Goal: Information Seeking & Learning: Find specific fact

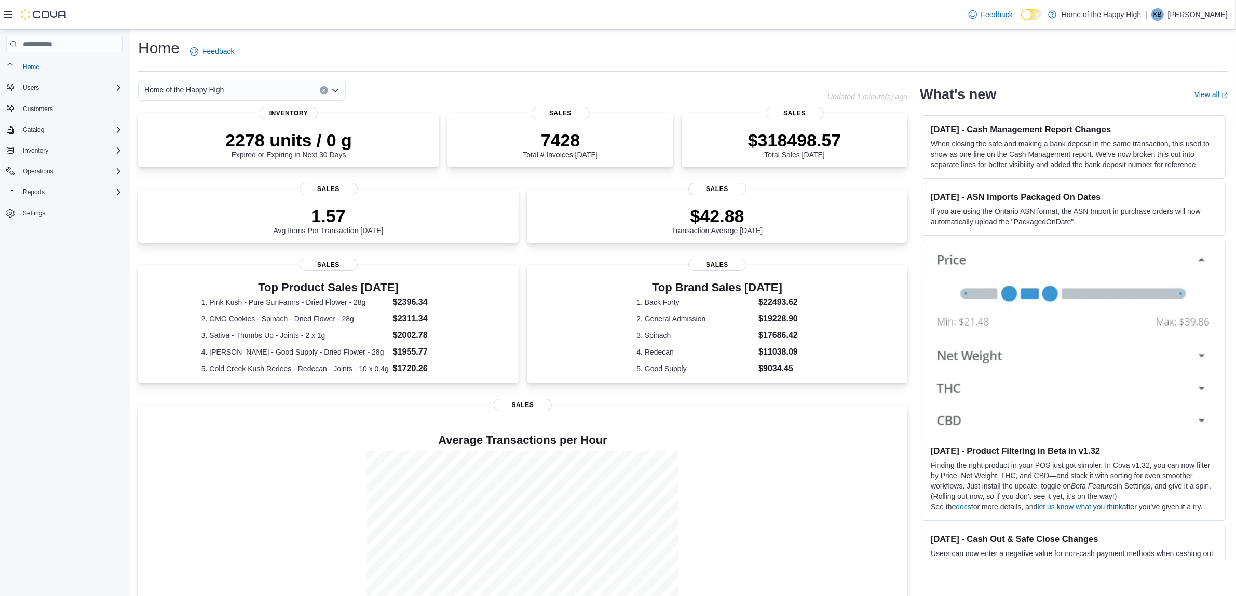
click at [86, 166] on div "Operations" at bounding box center [71, 171] width 104 height 12
click at [73, 149] on div "Inventory" at bounding box center [71, 150] width 104 height 12
click at [79, 128] on div "Catalog" at bounding box center [71, 130] width 104 height 12
click at [32, 140] on span "My Catalog (Classic)" at bounding box center [51, 144] width 65 height 8
click at [35, 333] on span "Reports" at bounding box center [34, 337] width 22 height 8
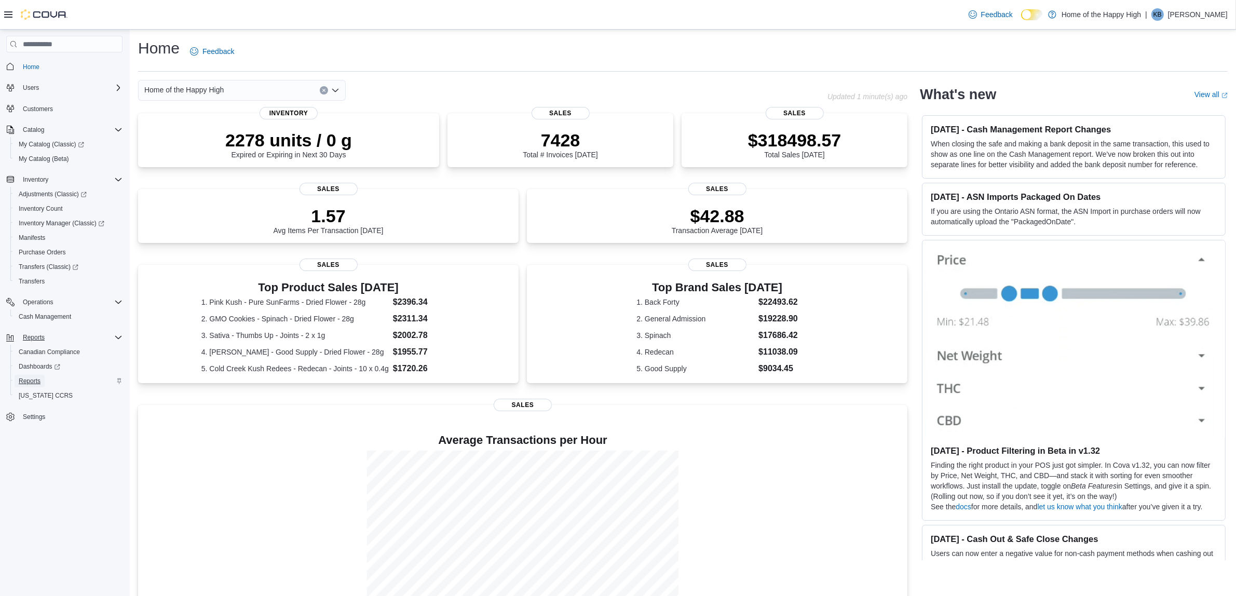
click at [37, 380] on span "Reports" at bounding box center [30, 381] width 22 height 8
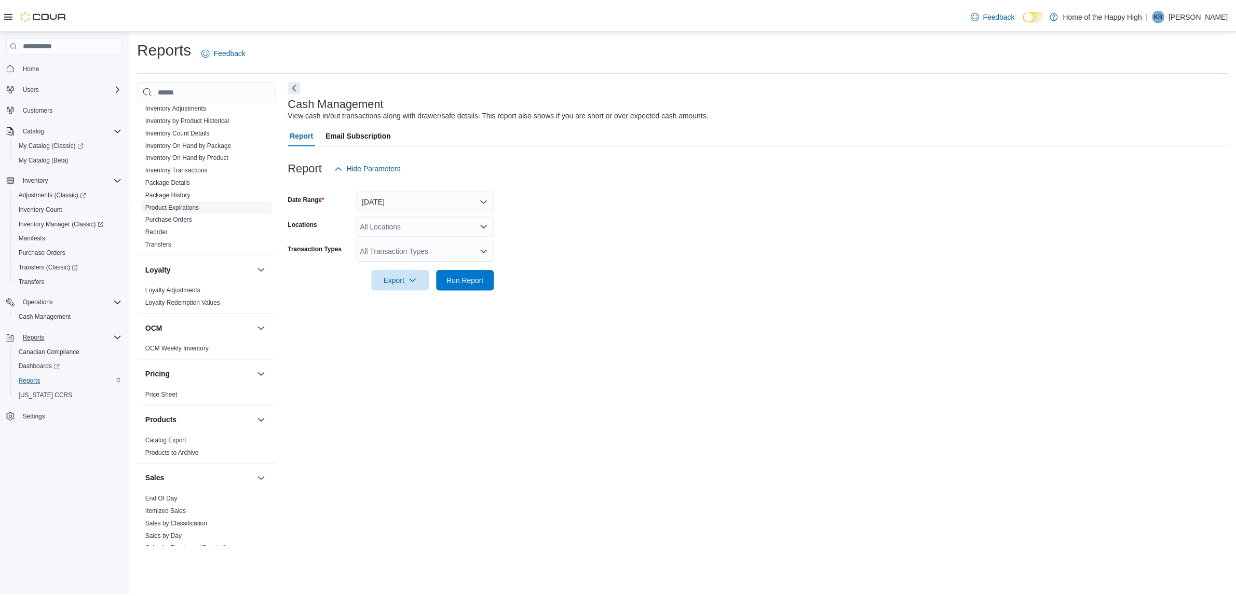
scroll to position [245, 0]
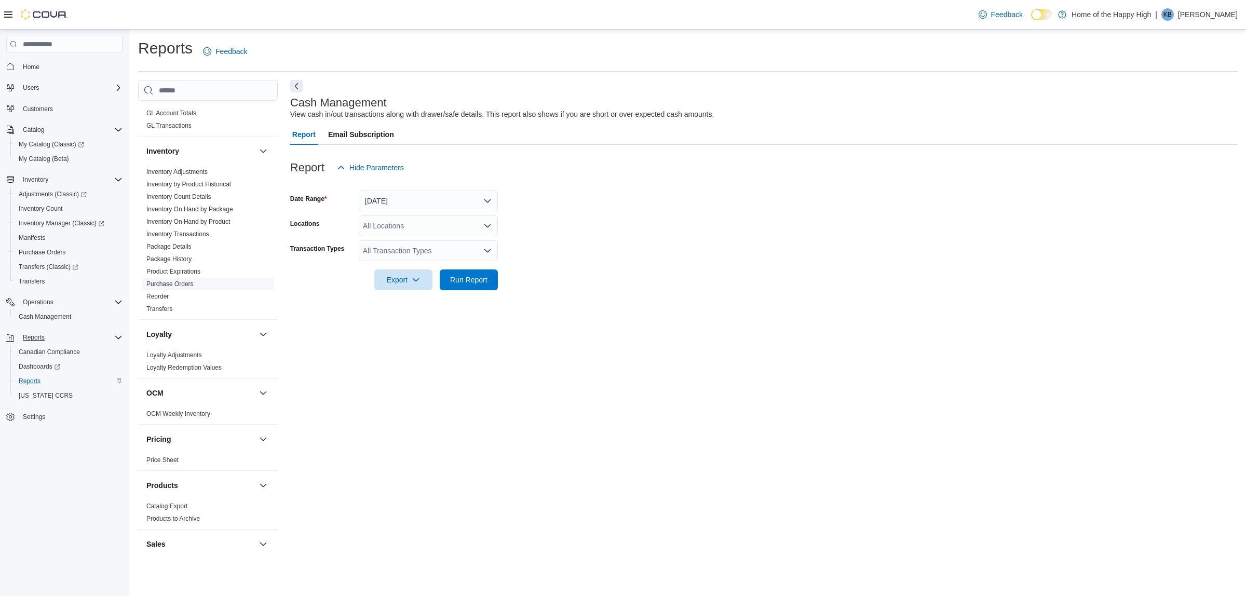
click at [192, 284] on link "Purchase Orders" at bounding box center [169, 283] width 47 height 7
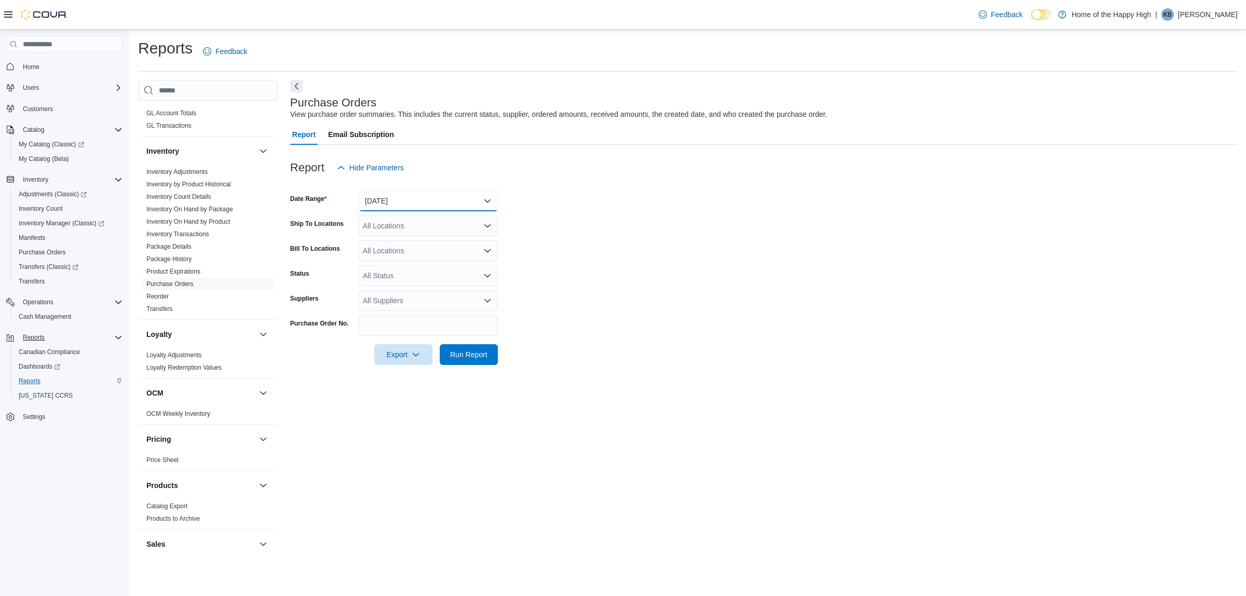
click at [423, 204] on button "Yesterday" at bounding box center [428, 200] width 139 height 21
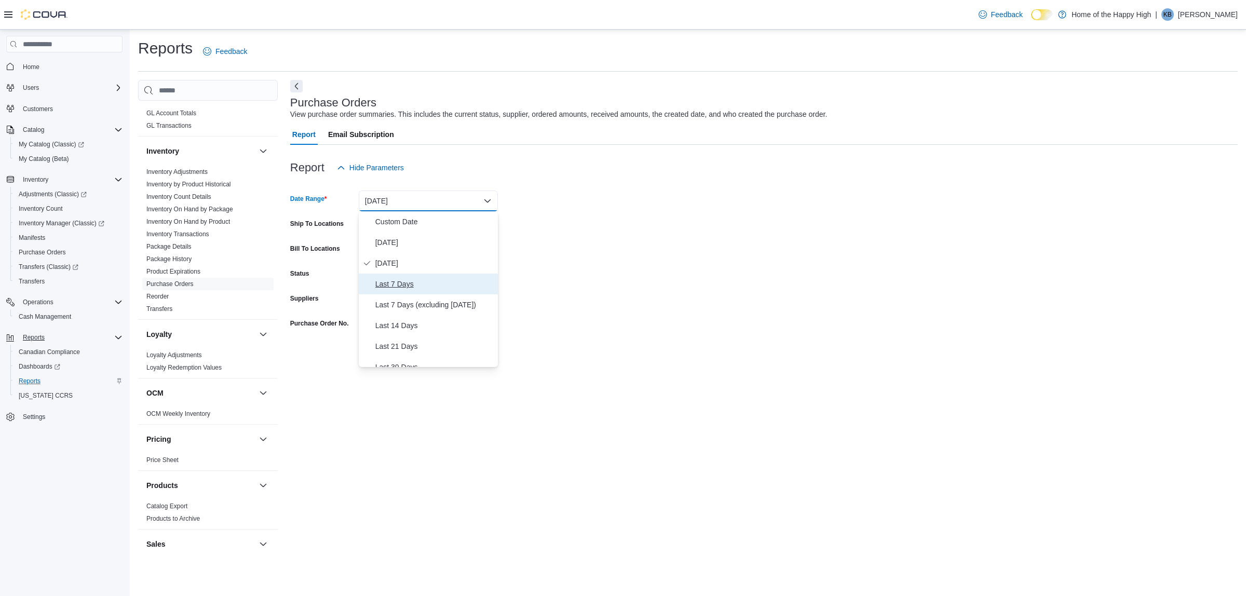
click at [398, 281] on span "Last 7 Days" at bounding box center [434, 284] width 118 height 12
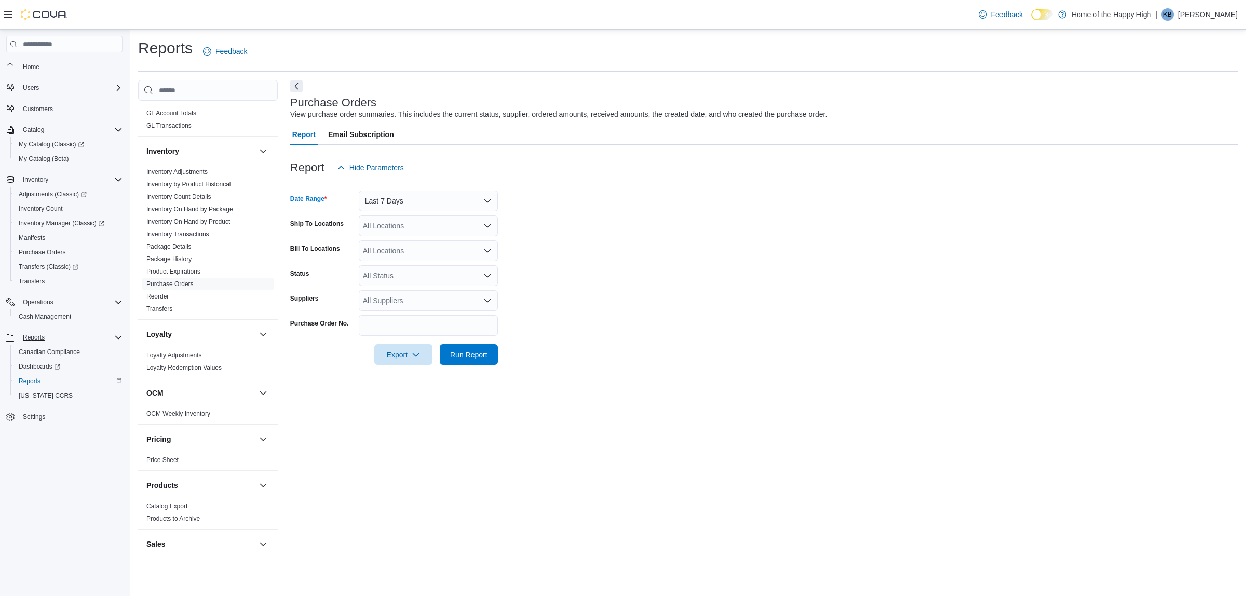
click at [393, 227] on div "All Locations" at bounding box center [428, 225] width 139 height 21
type input "***"
click at [432, 237] on button "Edmonton - Namao - Fire & Flower" at bounding box center [428, 243] width 139 height 15
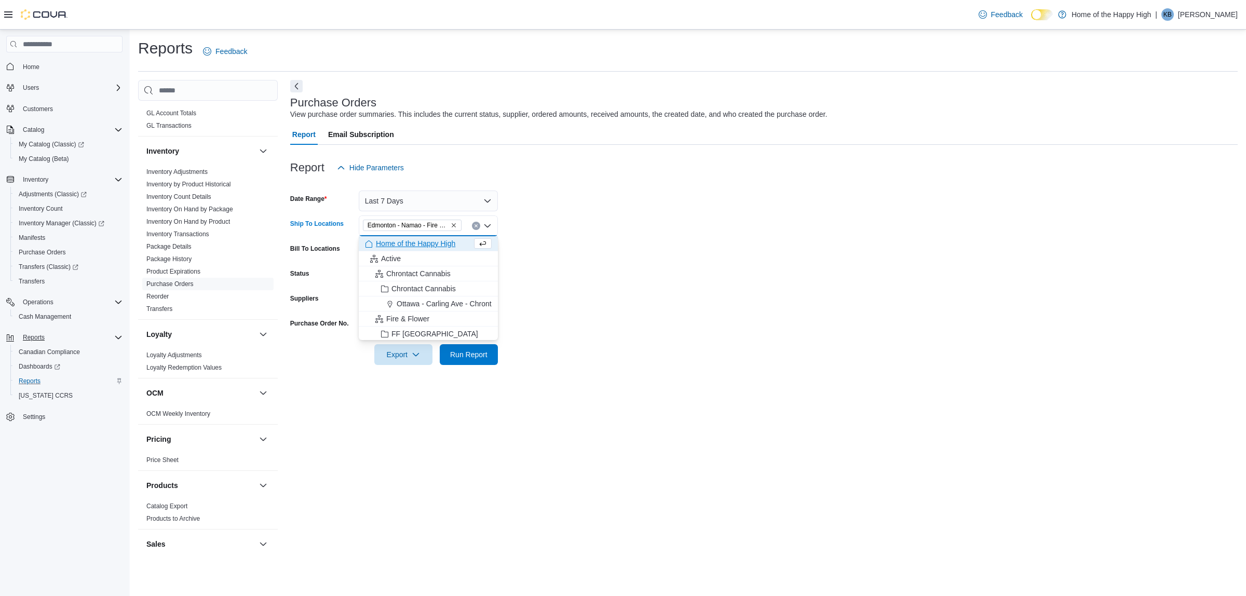
click at [600, 206] on form "Date Range Last 7 Days Ship To Locations Edmonton - Namao - Fire & Flower Combo…" at bounding box center [763, 271] width 947 height 187
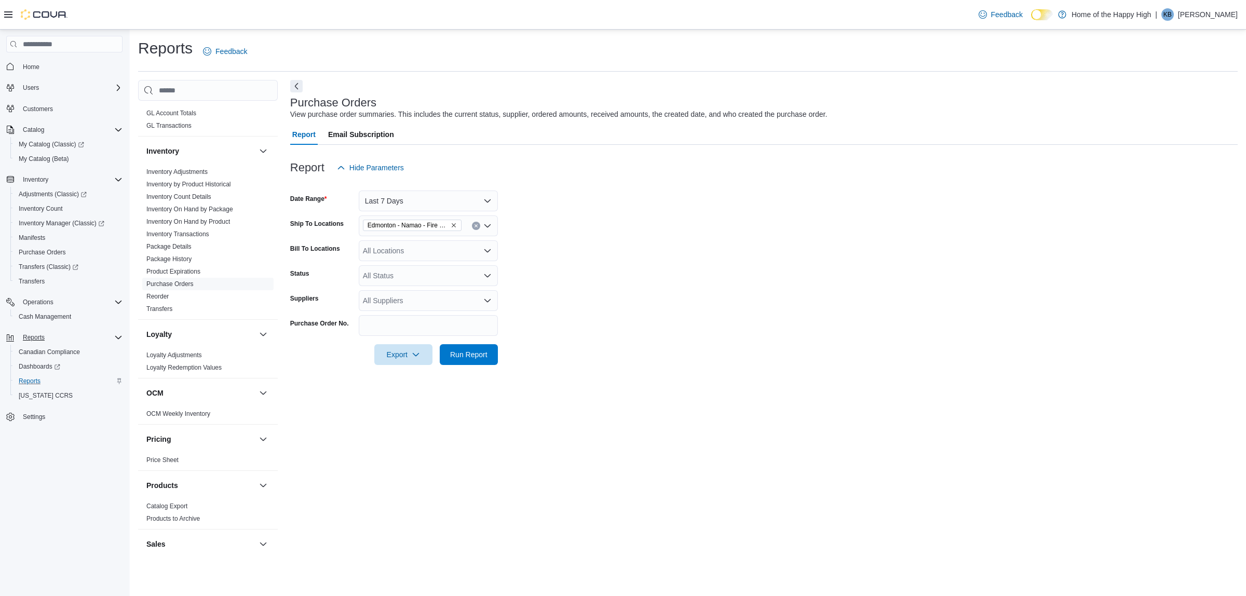
click at [475, 339] on div at bounding box center [763, 340] width 947 height 8
click at [471, 357] on span "Run Report" at bounding box center [468, 354] width 37 height 10
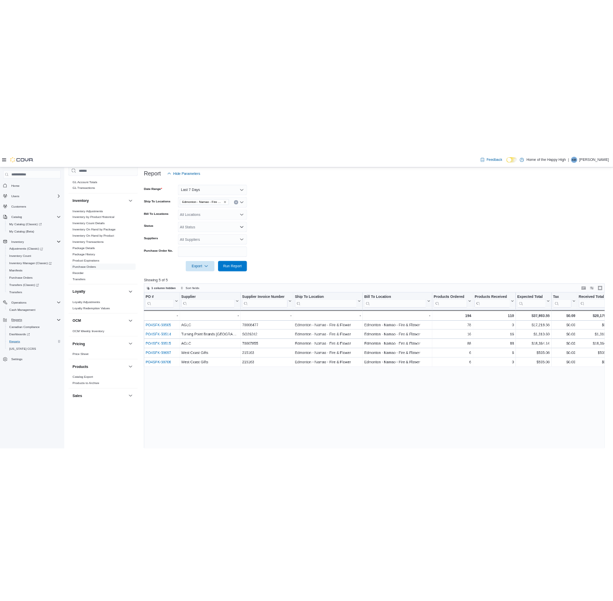
scroll to position [130, 0]
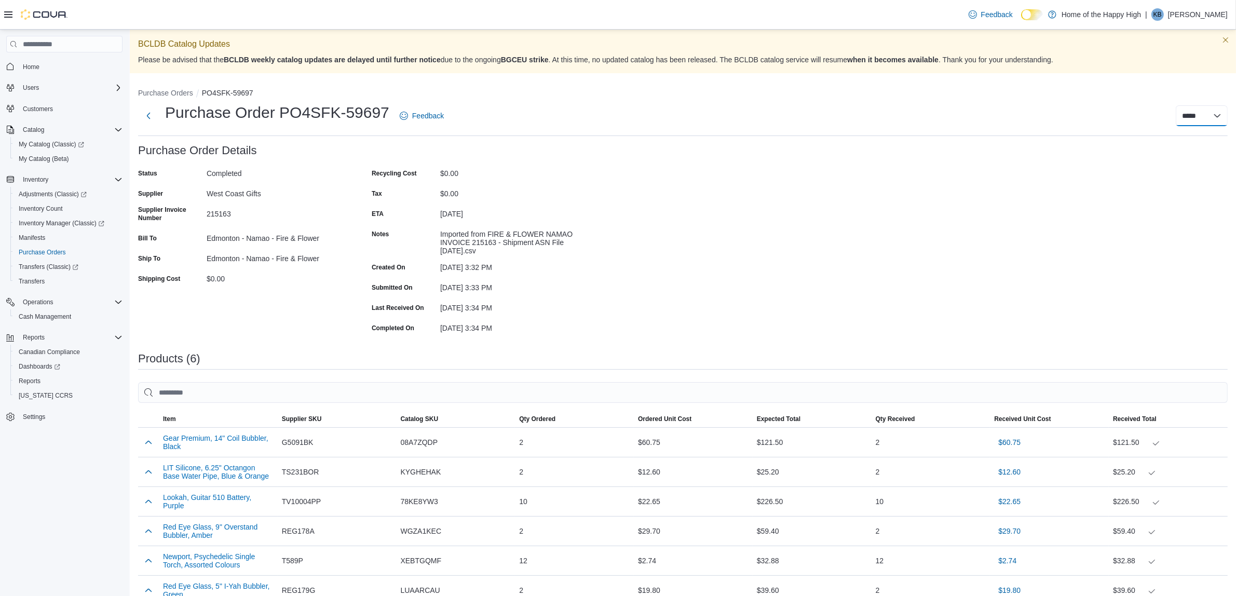
click at [1227, 121] on select "***** *****" at bounding box center [1202, 115] width 52 height 21
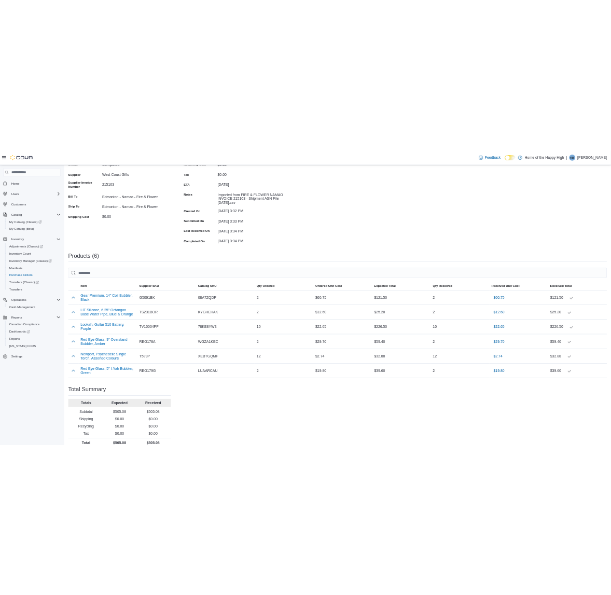
scroll to position [158, 0]
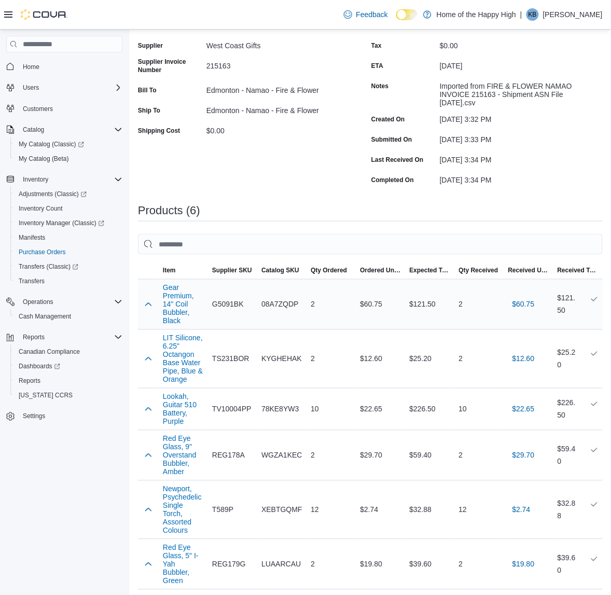
click at [226, 299] on span "G5091BK" at bounding box center [228, 304] width 32 height 12
copy span "G5091BK"
click at [224, 344] on td "Supplier SKU TS231BOR" at bounding box center [232, 359] width 49 height 59
click at [224, 356] on span "TS231BOR" at bounding box center [230, 359] width 37 height 12
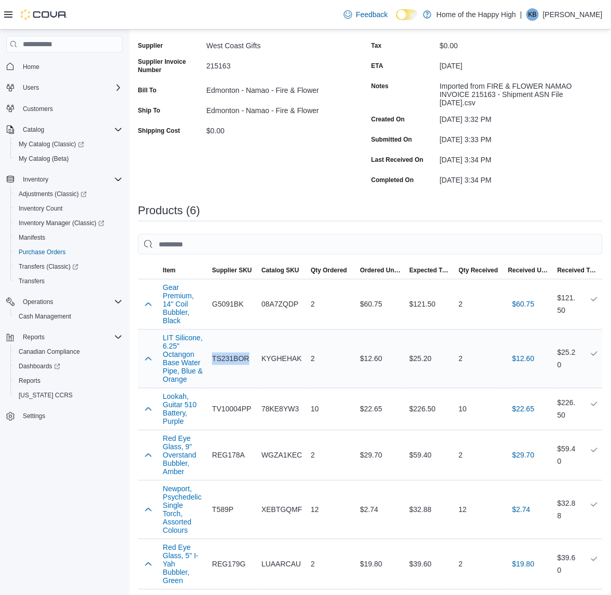
click at [224, 356] on span "TS231BOR" at bounding box center [230, 359] width 37 height 12
click at [286, 354] on span "KYGHEHAK" at bounding box center [282, 359] width 40 height 12
copy span "KYGHEHAK"
click at [284, 449] on span "WGZA1KEC" at bounding box center [282, 455] width 41 height 12
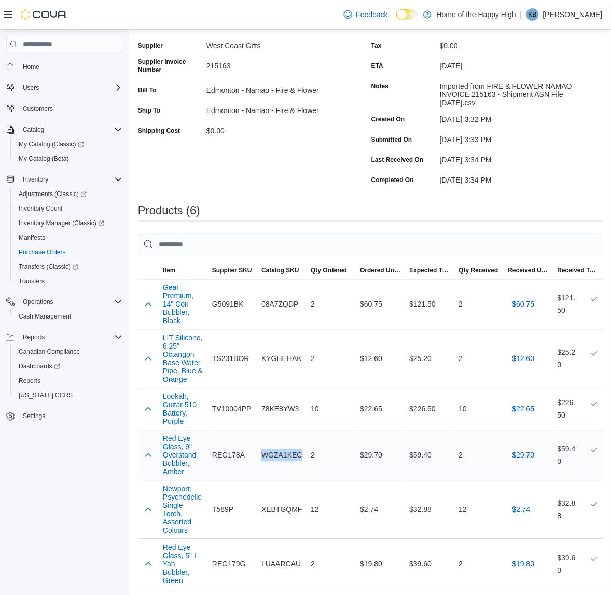
click at [284, 449] on span "WGZA1KEC" at bounding box center [282, 455] width 41 height 12
copy span "WGZA1KEC"
click at [278, 559] on span "LUAARCAU" at bounding box center [281, 565] width 39 height 12
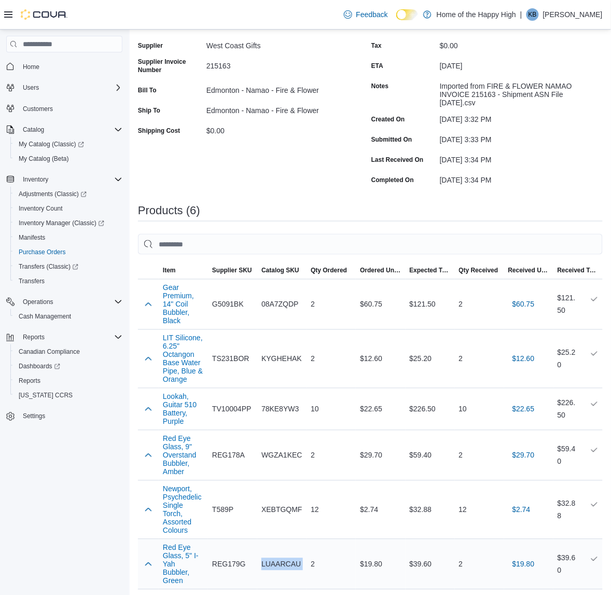
copy tr "LUAARCAU Qty Ordered"
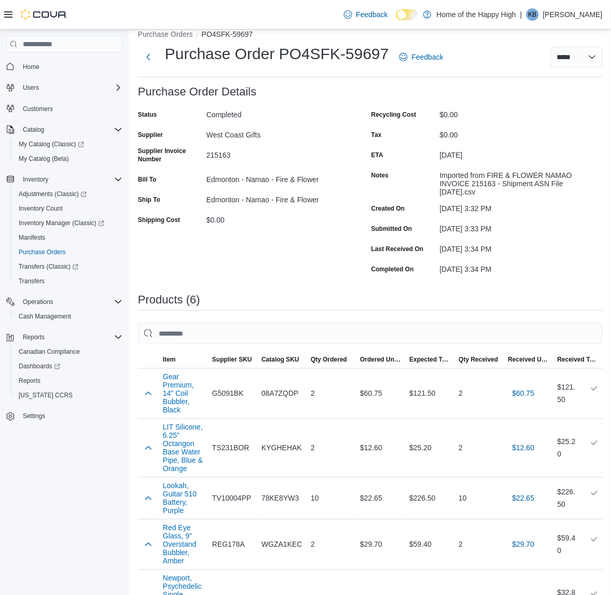
scroll to position [0, 0]
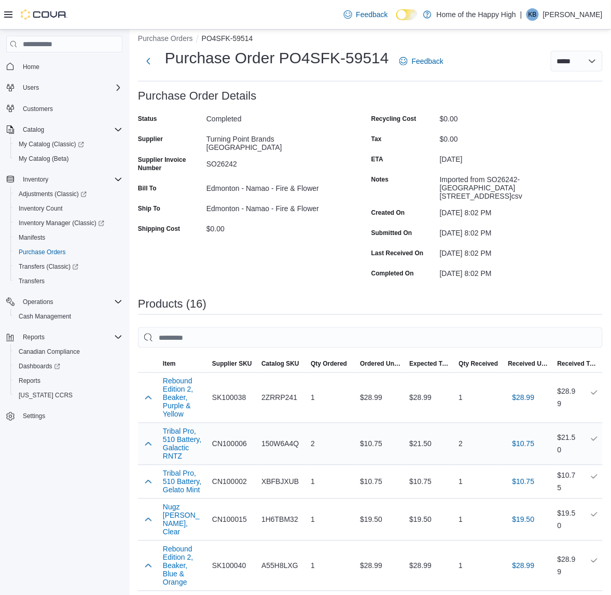
scroll to position [130, 0]
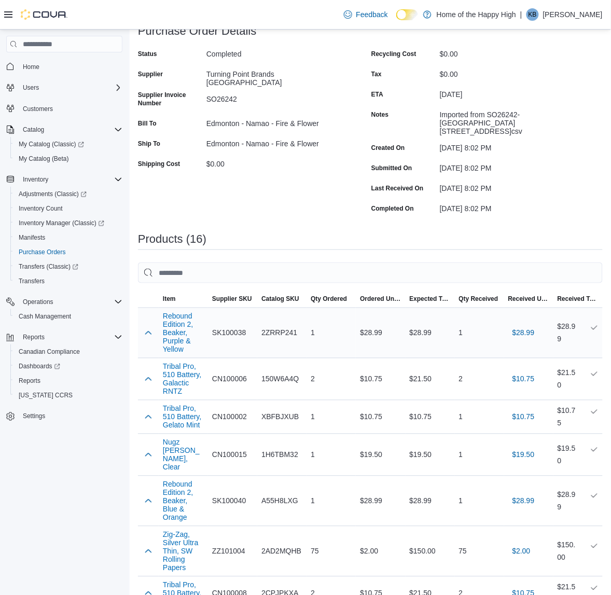
click at [291, 327] on span "2ZRRP241" at bounding box center [280, 333] width 36 height 12
copy span "2ZRRP241"
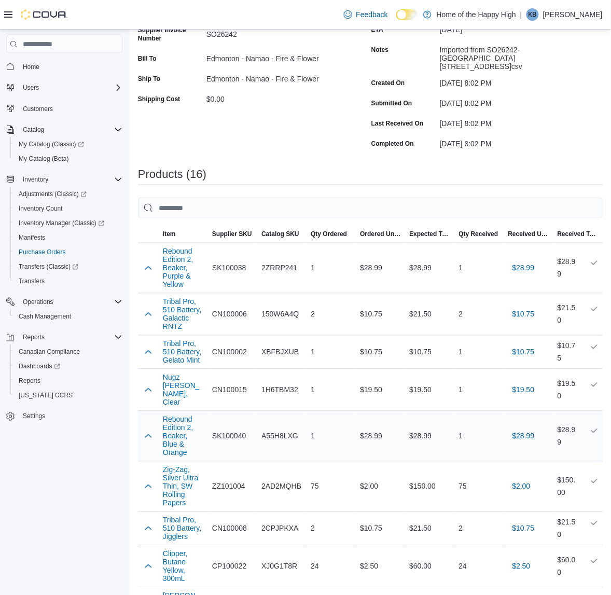
click at [281, 430] on span "A55H8LXG" at bounding box center [280, 436] width 37 height 12
copy span "A55H8LXG"
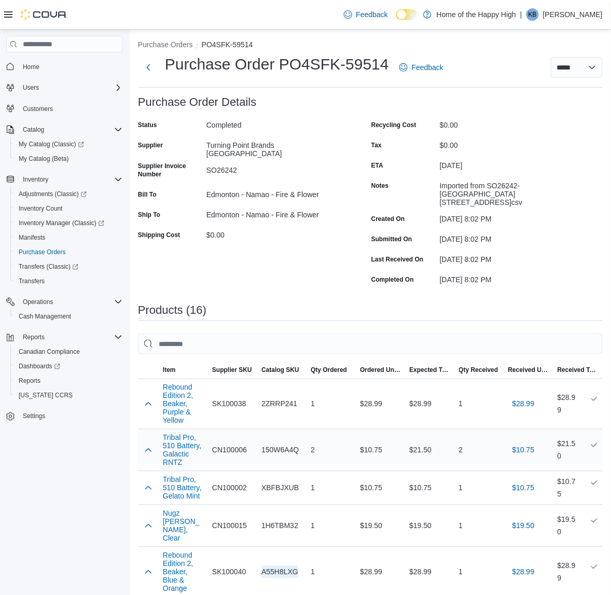
scroll to position [0, 0]
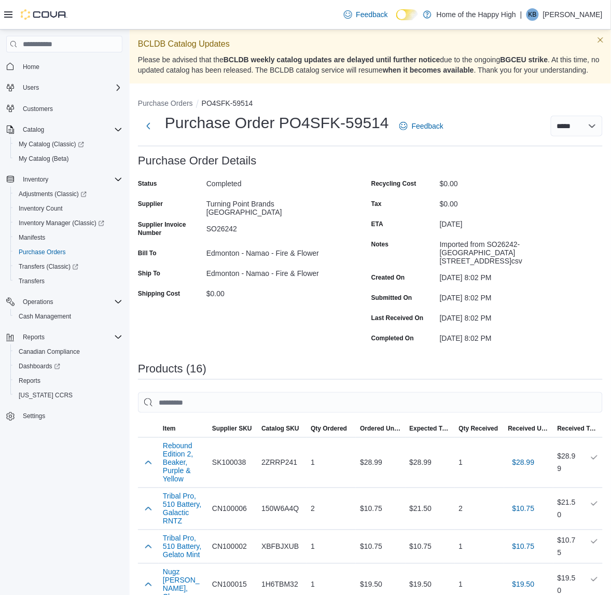
click at [288, 317] on div "Status Completed Supplier Turning Point Brands Canada Supplier Invoice Number S…" at bounding box center [242, 260] width 208 height 171
